Goal: Task Accomplishment & Management: Manage account settings

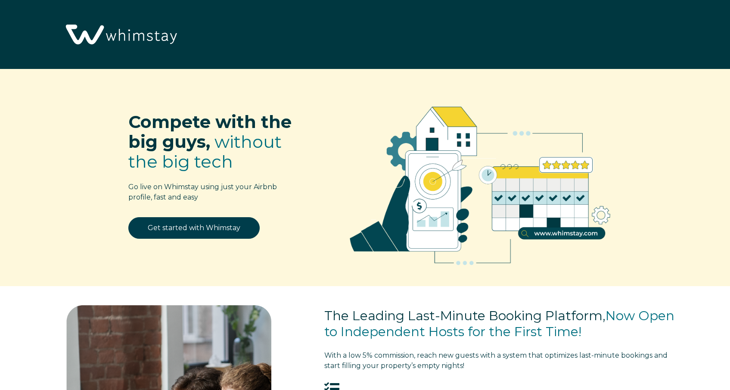
select select "US"
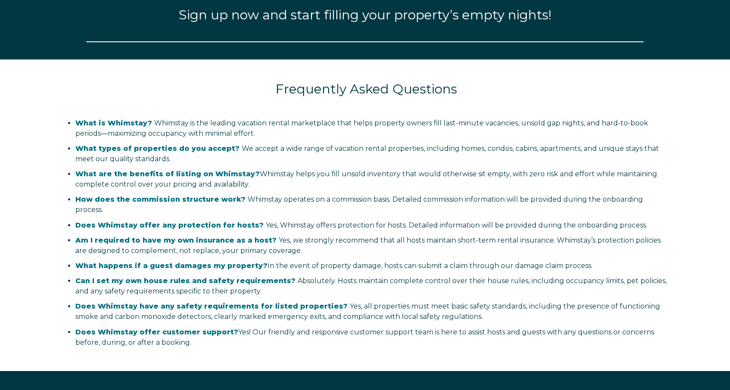
select select "US"
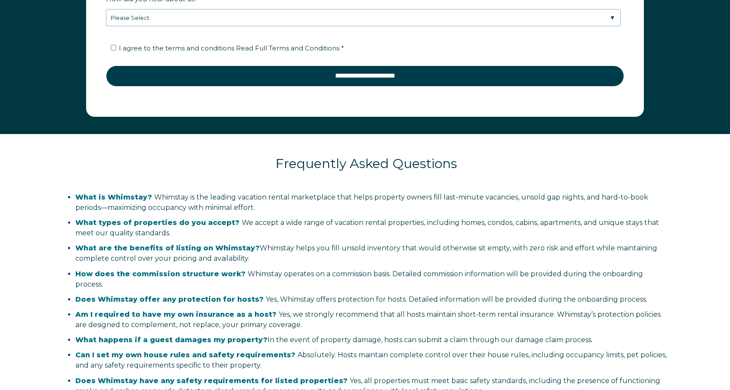
scroll to position [1457, 0]
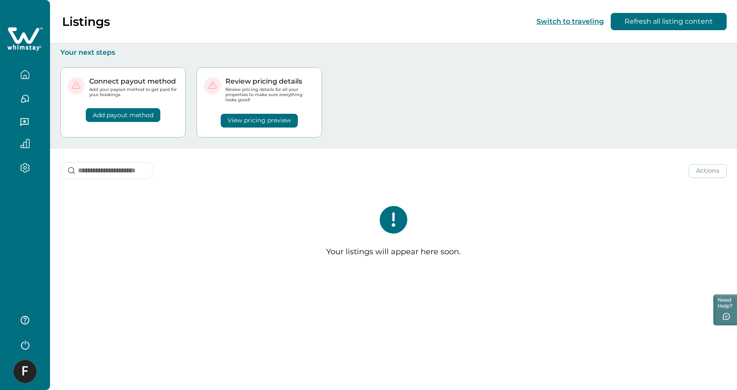
click at [123, 110] on button "Add payout method" at bounding box center [123, 115] width 75 height 14
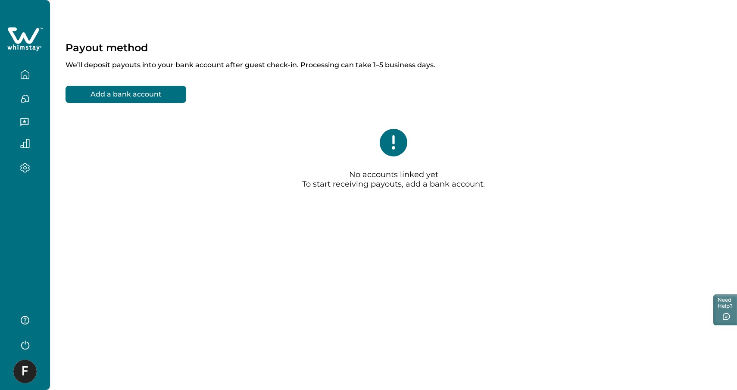
click at [31, 76] on button "button" at bounding box center [25, 74] width 36 height 17
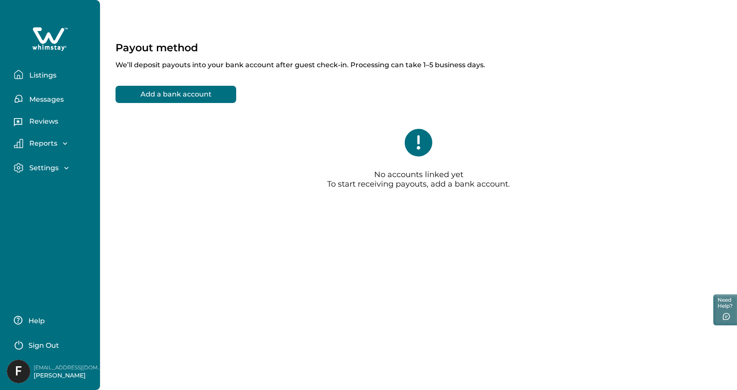
click at [53, 69] on button "Listings" at bounding box center [53, 74] width 79 height 17
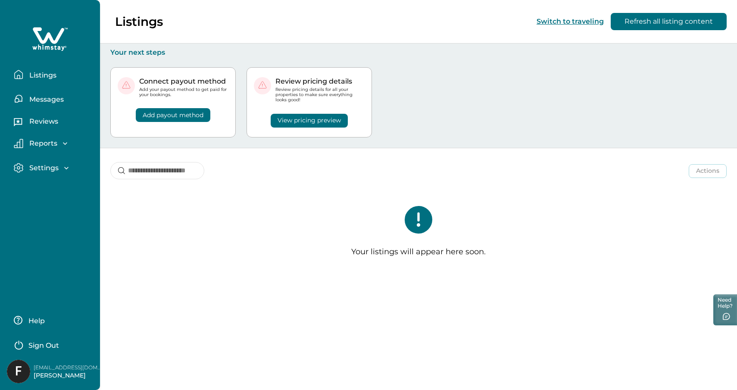
click at [321, 117] on button "View pricing preview" at bounding box center [309, 121] width 77 height 14
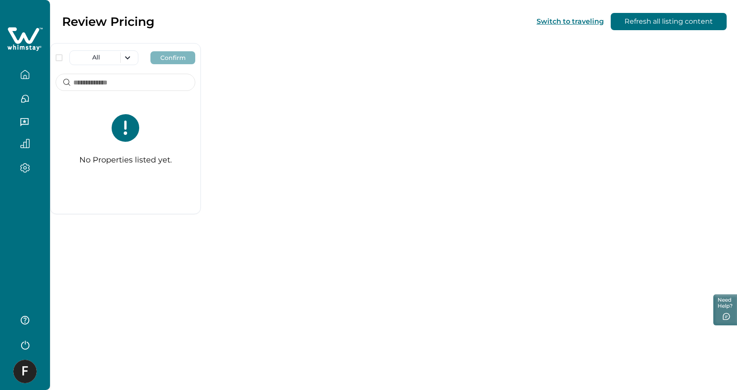
click at [28, 79] on icon "button" at bounding box center [24, 74] width 9 height 9
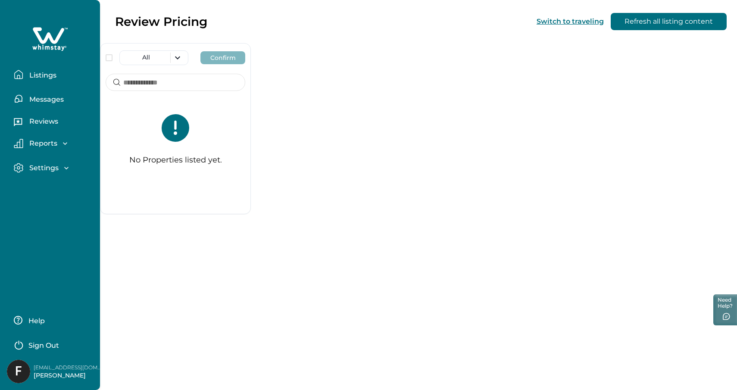
click at [44, 119] on p "Reviews" at bounding box center [42, 121] width 31 height 9
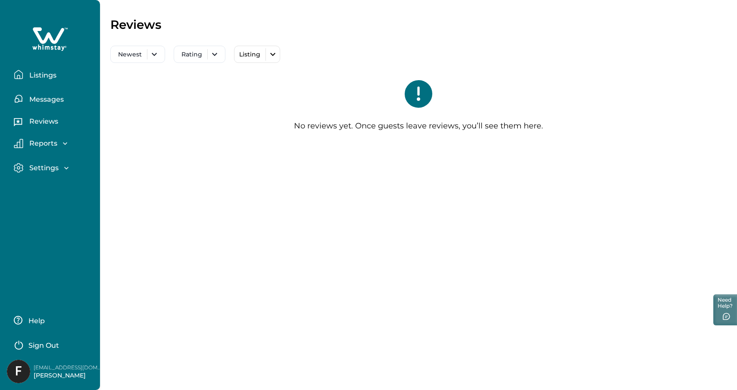
click at [48, 103] on p "Messages" at bounding box center [45, 99] width 37 height 9
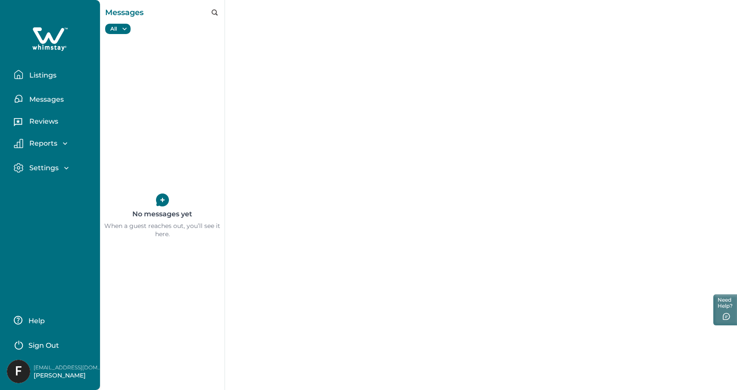
click at [47, 82] on button "Listings" at bounding box center [53, 74] width 79 height 17
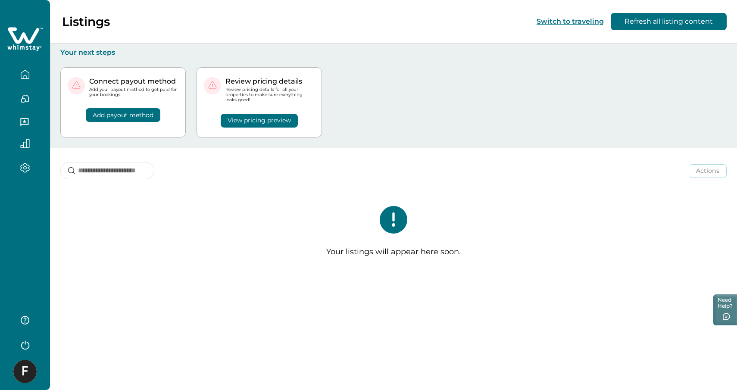
drag, startPoint x: 173, startPoint y: 115, endPoint x: 528, endPoint y: 117, distance: 355.5
click at [528, 117] on div "Connect payout method Add your payout method to get paid for your bookings. Add…" at bounding box center [393, 102] width 666 height 91
drag, startPoint x: 528, startPoint y: 117, endPoint x: 592, endPoint y: 84, distance: 71.7
click at [529, 117] on div "Connect payout method Add your payout method to get paid for your bookings. Add…" at bounding box center [393, 102] width 666 height 91
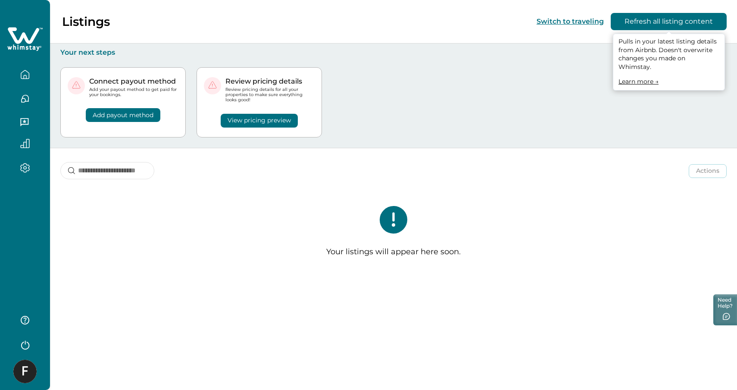
click at [699, 23] on button "Refresh all listing content" at bounding box center [669, 21] width 116 height 17
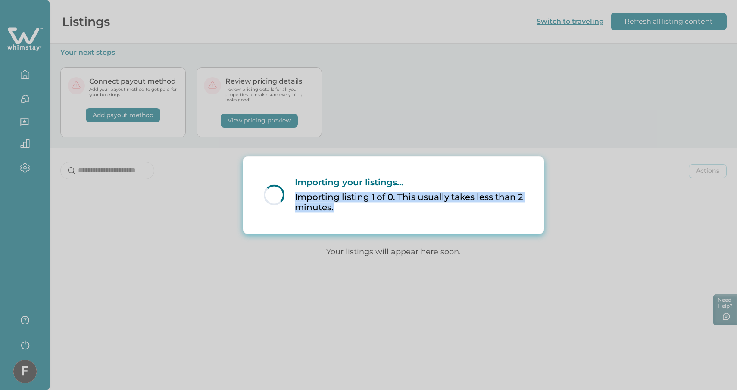
drag, startPoint x: 294, startPoint y: 194, endPoint x: 343, endPoint y: 211, distance: 51.7
click at [343, 211] on div "Importing your listings... Importing listing 1 of 0. This usually takes less th…" at bounding box center [403, 195] width 239 height 36
click at [343, 212] on p "Importing listing 1 of 0. This usually takes less than 2 minutes." at bounding box center [409, 202] width 228 height 21
drag, startPoint x: 331, startPoint y: 207, endPoint x: 289, endPoint y: 193, distance: 44.7
click at [289, 193] on div "Importing your listings... Importing listing 1 of 0. This usually takes less th…" at bounding box center [403, 195] width 239 height 36
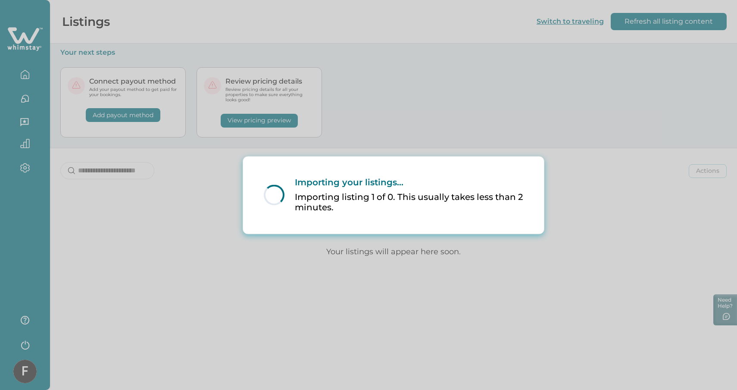
click at [289, 193] on div "Importing your listings... Importing listing 1 of 0. This usually takes less th…" at bounding box center [403, 195] width 239 height 36
